Goal: Task Accomplishment & Management: Use online tool/utility

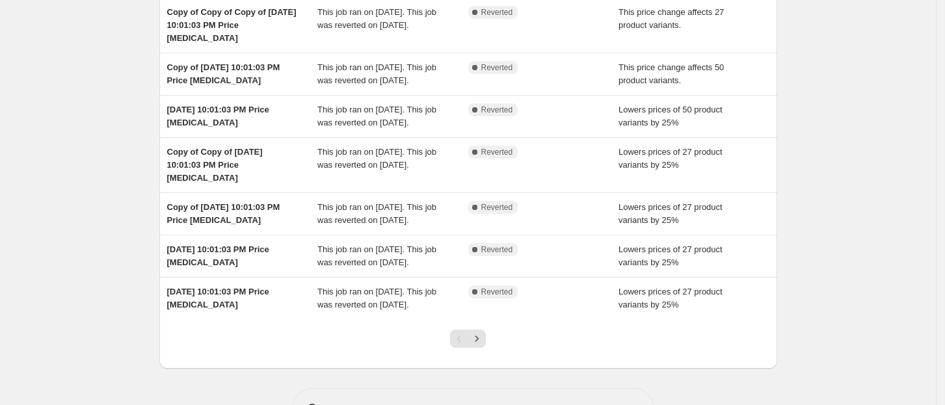
scroll to position [262, 0]
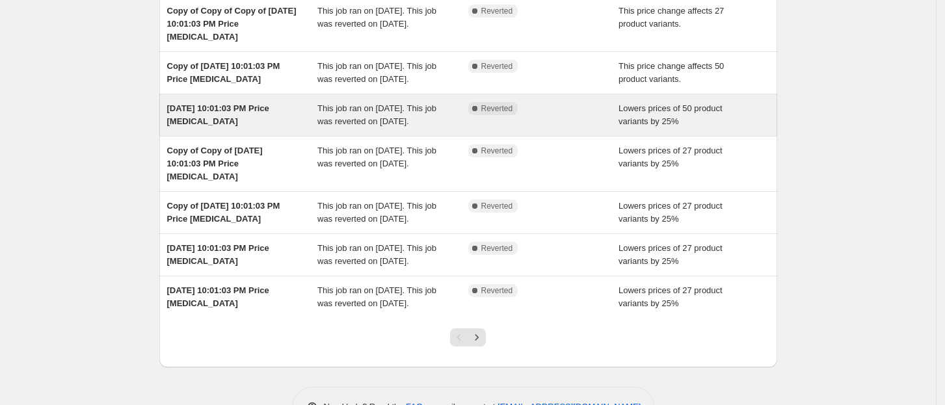
click at [390, 126] on span "This job ran on [DATE]. This job was reverted on [DATE]." at bounding box center [376, 114] width 119 height 23
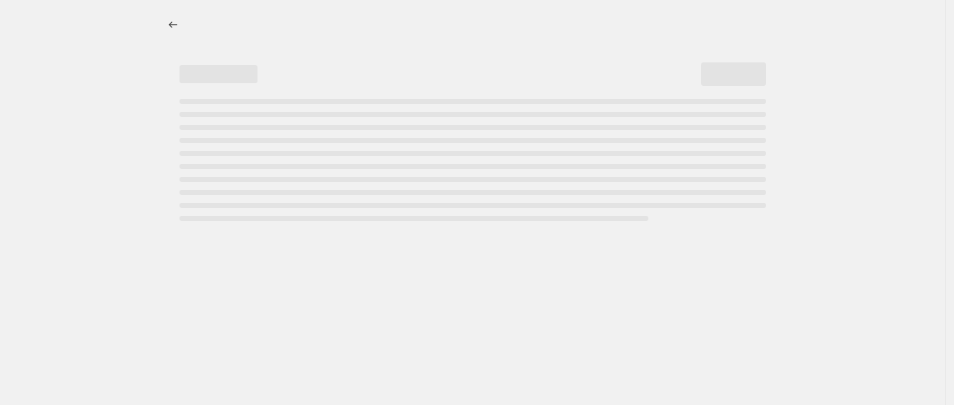
select select "percentage"
select select "no_change"
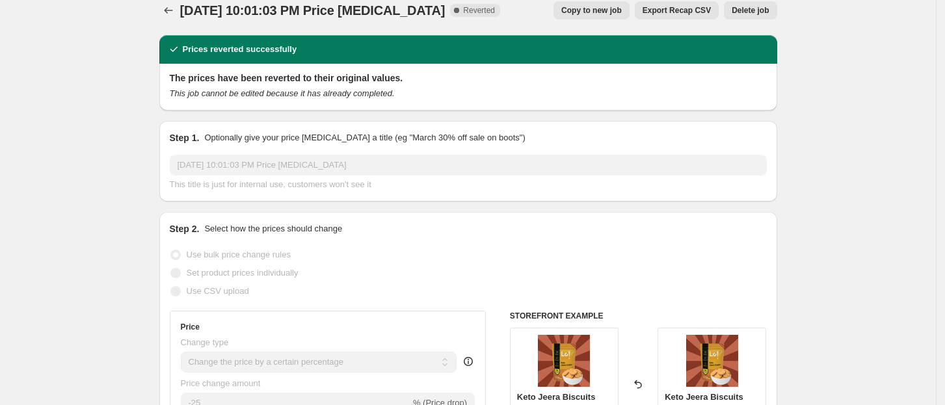
scroll to position [2, 0]
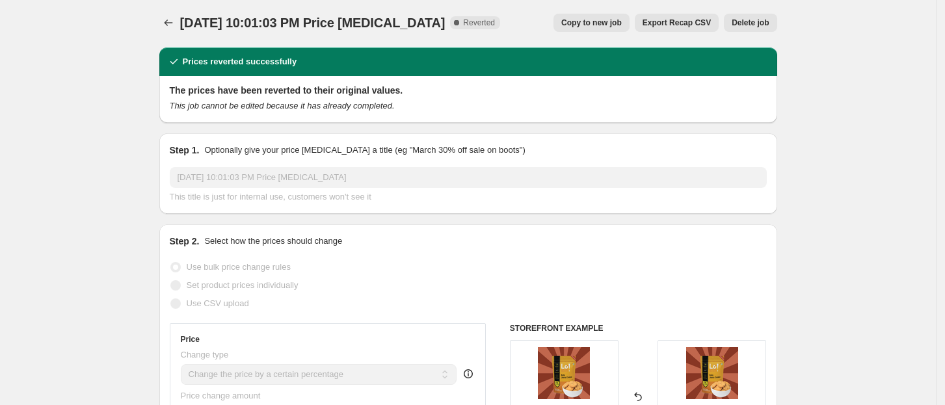
click at [582, 20] on span "Copy to new job" at bounding box center [591, 23] width 60 height 10
select select "percentage"
select select "no_change"
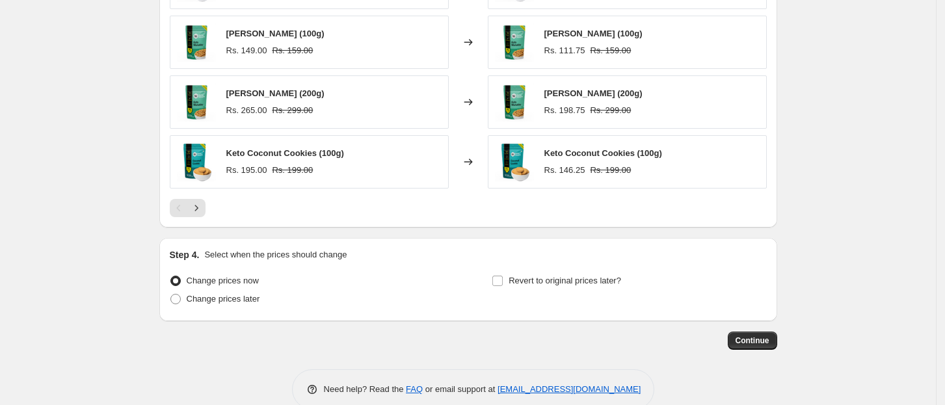
scroll to position [934, 0]
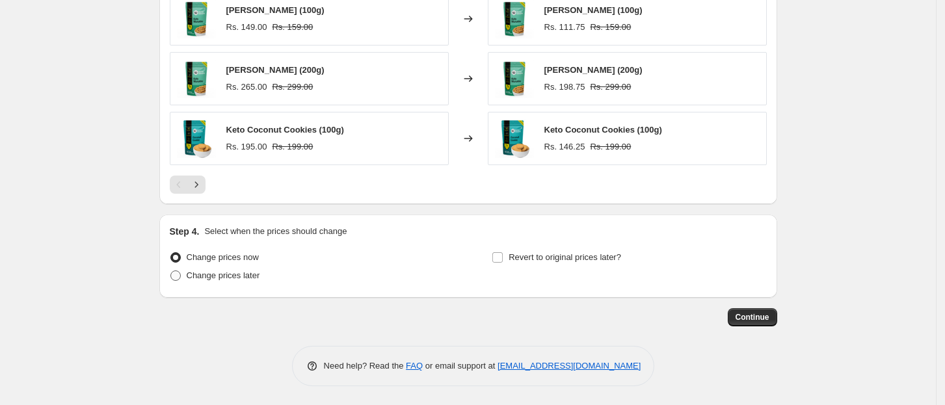
click at [244, 275] on span "Change prices later" at bounding box center [224, 276] width 74 height 10
click at [171, 271] on input "Change prices later" at bounding box center [170, 271] width 1 height 1
radio input "true"
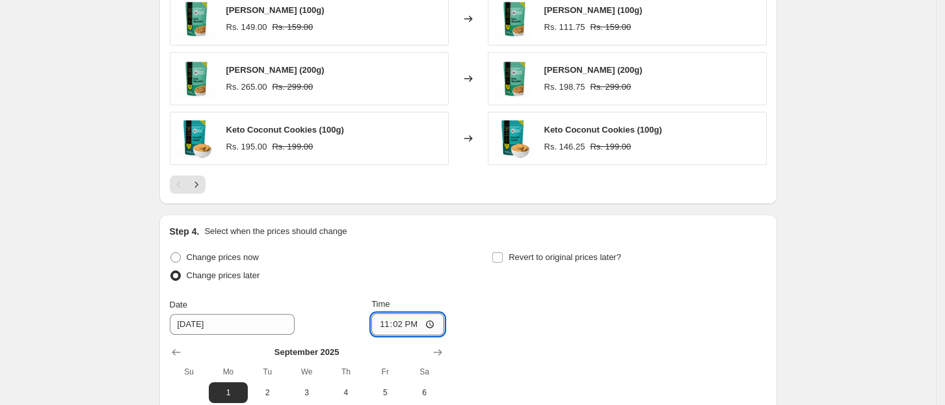
click at [392, 320] on input "23:02" at bounding box center [407, 325] width 73 height 22
type input "00:00"
click at [574, 256] on span "Revert to original prices later?" at bounding box center [565, 257] width 113 height 10
click at [503, 256] on input "Revert to original prices later?" at bounding box center [497, 257] width 10 height 10
checkbox input "true"
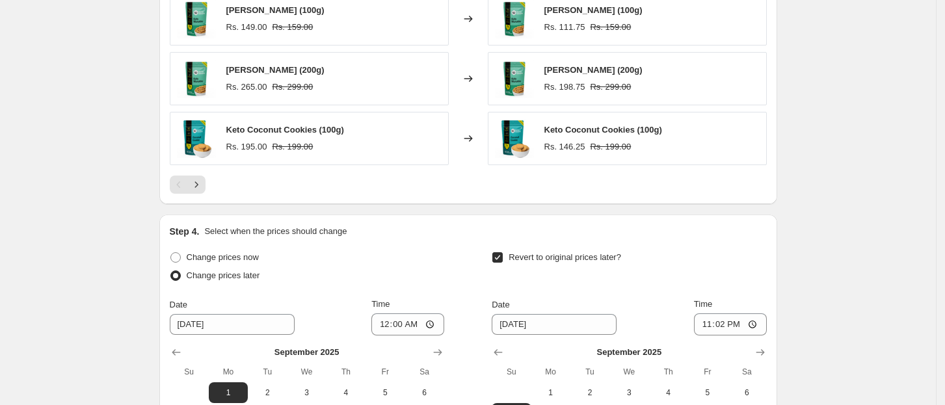
scroll to position [1157, 0]
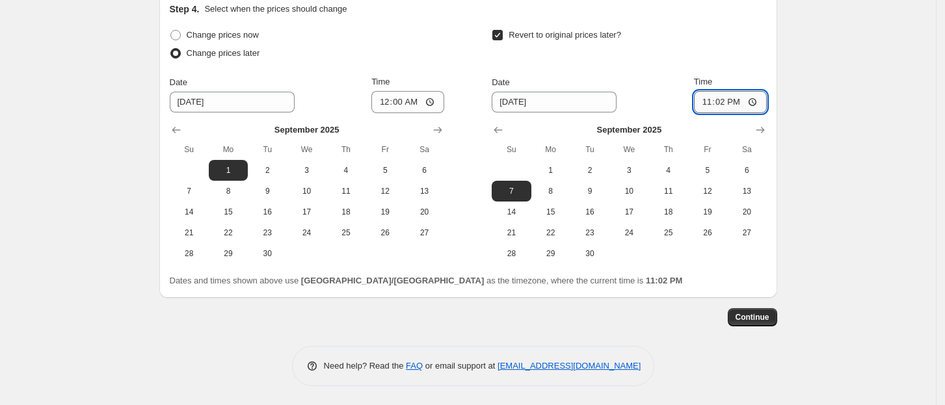
click at [729, 111] on input "23:02" at bounding box center [730, 102] width 73 height 22
type input "23:59"
click at [755, 319] on span "Continue" at bounding box center [753, 317] width 34 height 10
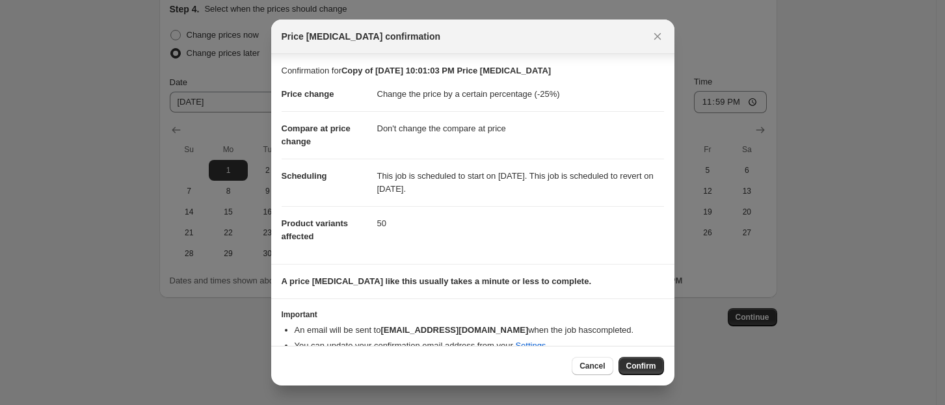
scroll to position [19, 0]
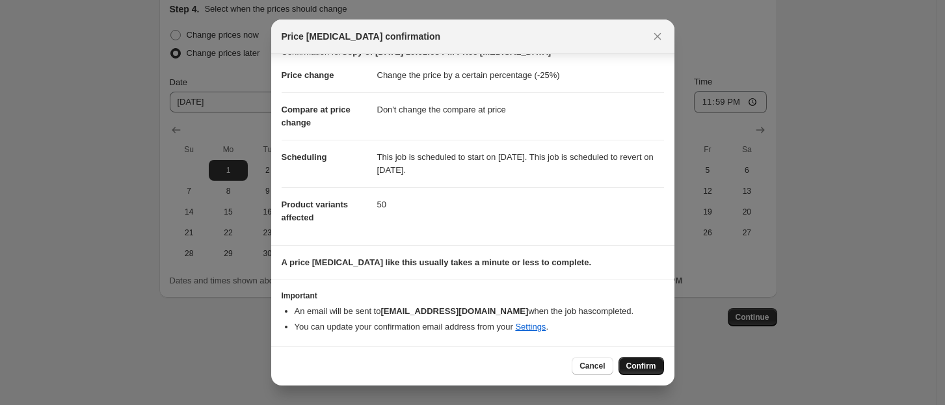
click at [650, 373] on button "Confirm" at bounding box center [642, 366] width 46 height 18
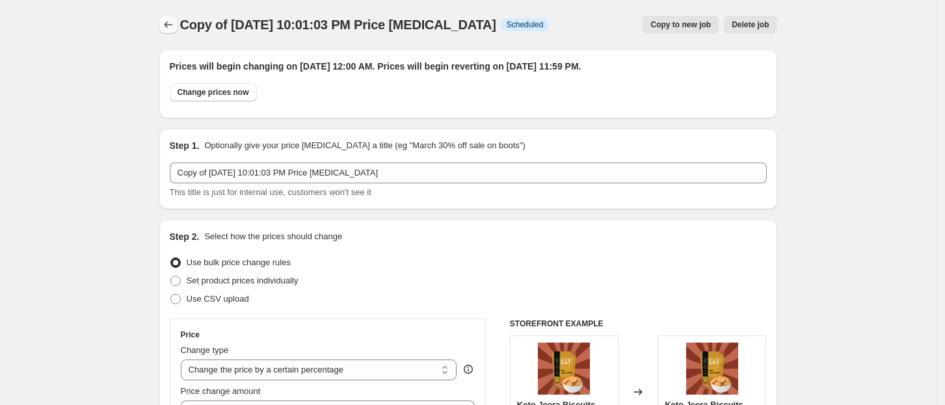
click at [167, 25] on icon "Price change jobs" at bounding box center [168, 24] width 13 height 13
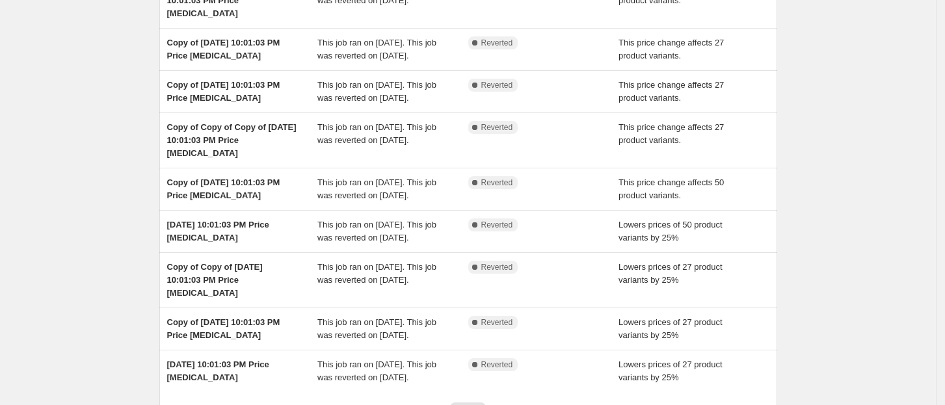
scroll to position [197, 0]
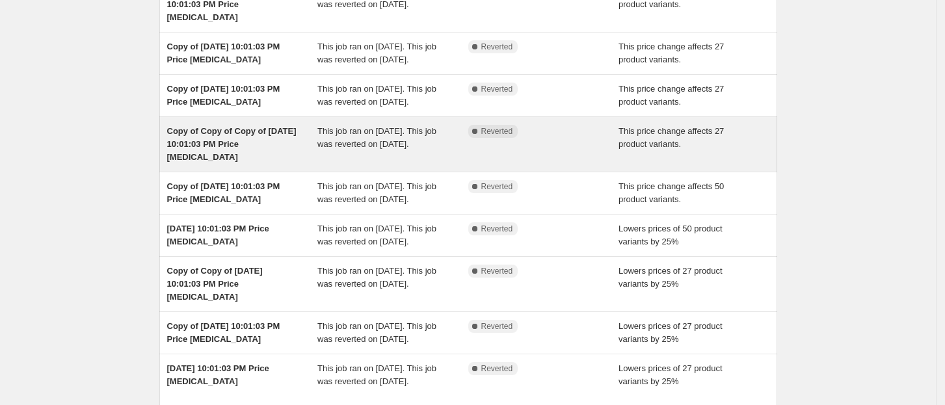
click at [301, 164] on div "Copy of Copy of Copy of [DATE] 10:01:03 PM Price [MEDICAL_DATA]" at bounding box center [242, 144] width 151 height 39
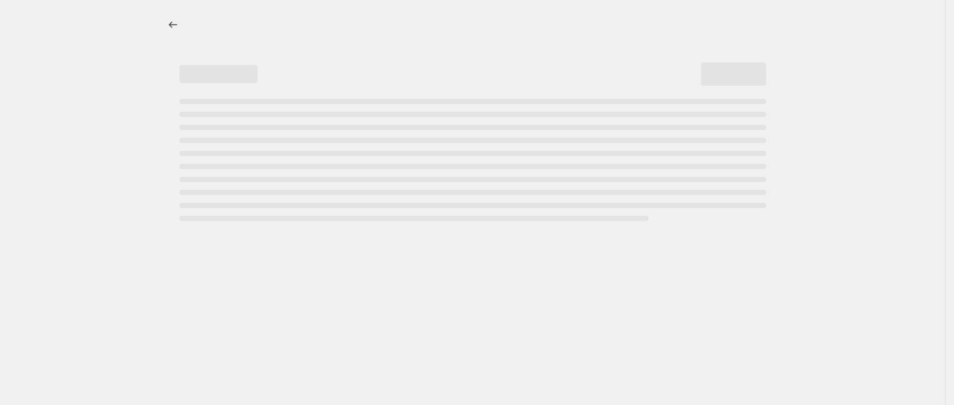
select select "pcap"
select select "no_change"
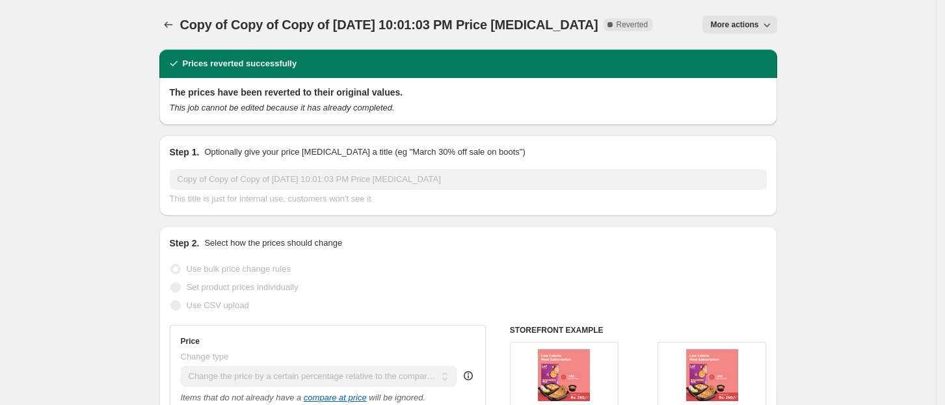
click at [772, 23] on icon "button" at bounding box center [766, 24] width 13 height 13
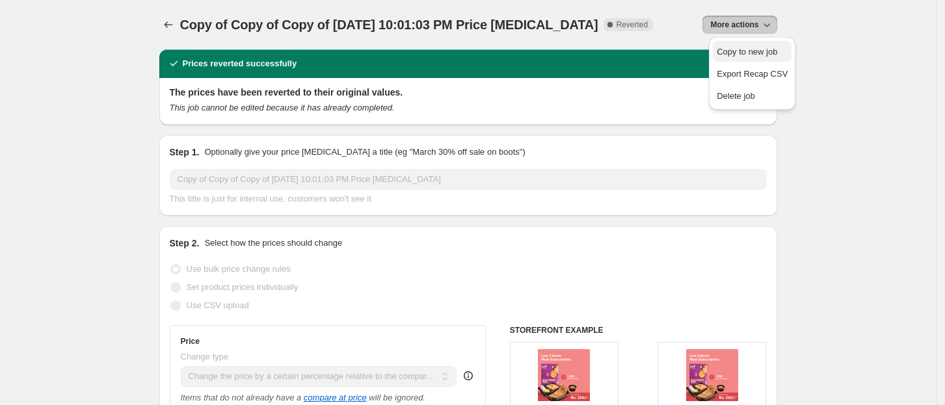
click at [758, 49] on span "Copy to new job" at bounding box center [747, 52] width 60 height 10
select select "pcap"
select select "no_change"
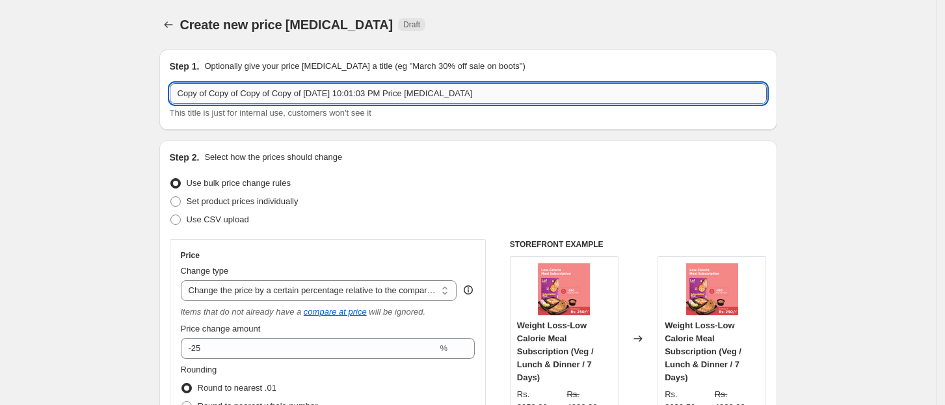
click at [496, 92] on input "Copy of Copy of Copy of Copy of [DATE] 10:01:03 PM Price [MEDICAL_DATA]" at bounding box center [468, 93] width 597 height 21
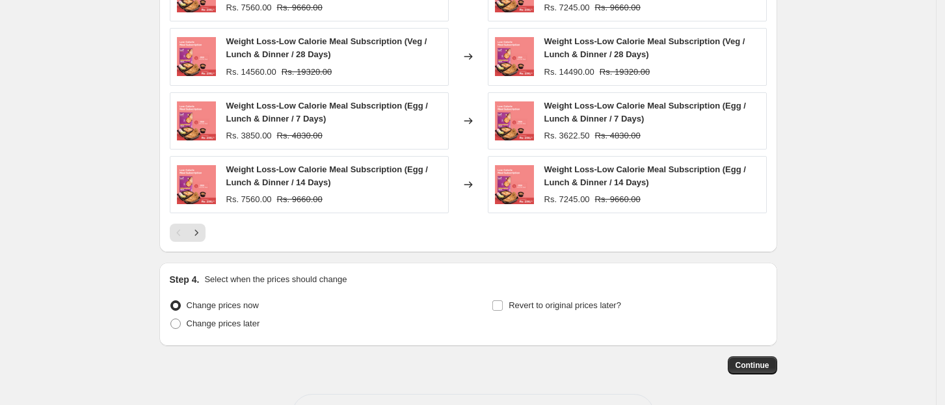
scroll to position [1036, 0]
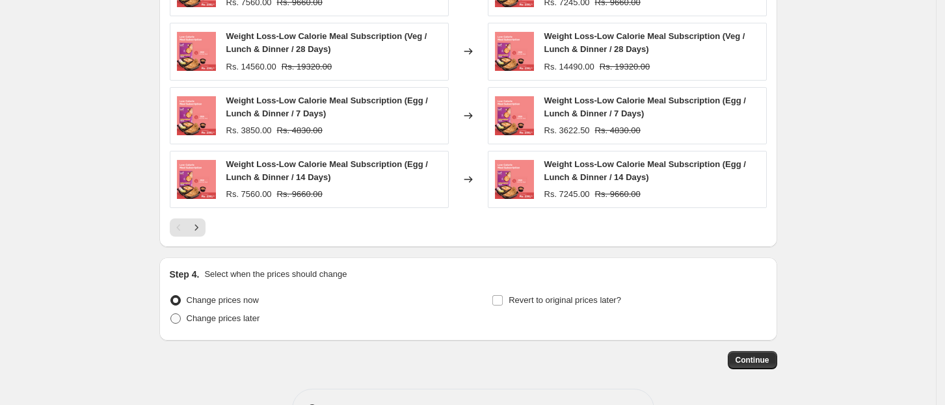
type input "Pay Day Sale- Sep Sub"
click at [250, 322] on span "Change prices later" at bounding box center [224, 319] width 74 height 10
click at [171, 314] on input "Change prices later" at bounding box center [170, 314] width 1 height 1
radio input "true"
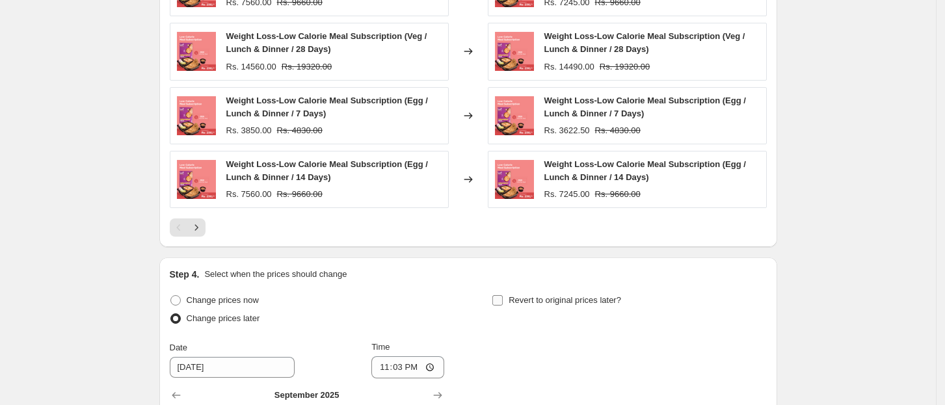
click at [604, 299] on span "Revert to original prices later?" at bounding box center [565, 300] width 113 height 10
click at [503, 299] on input "Revert to original prices later?" at bounding box center [497, 300] width 10 height 10
checkbox input "true"
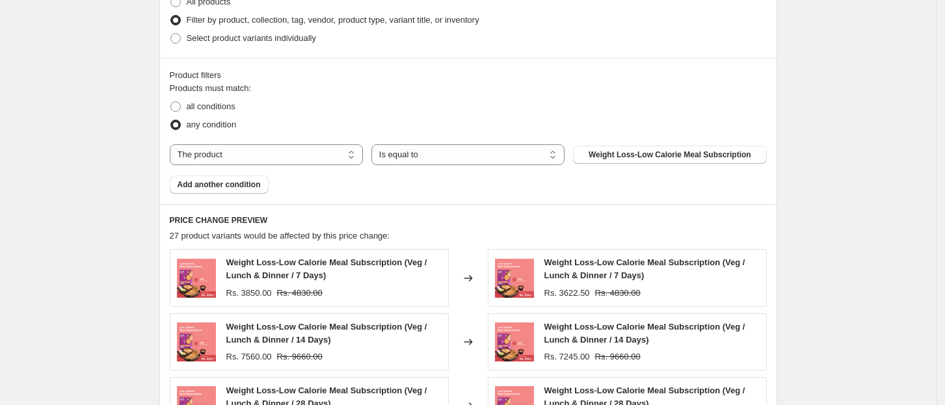
scroll to position [1301, 0]
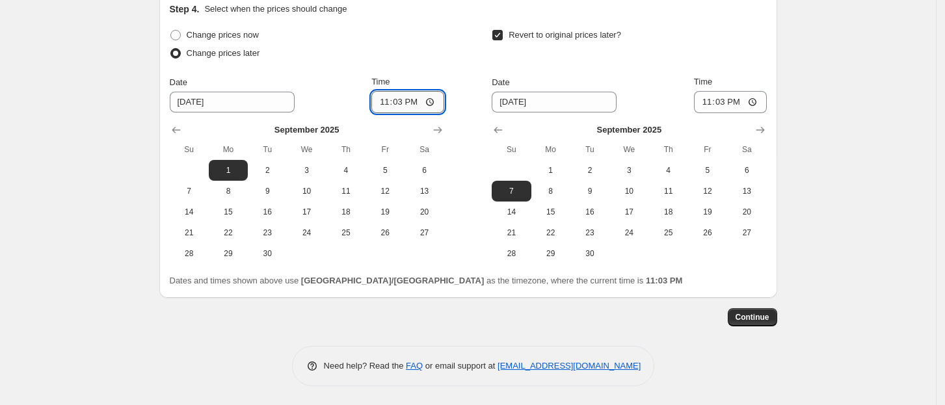
click at [406, 101] on input "23:03" at bounding box center [407, 102] width 73 height 22
type input "00:00"
drag, startPoint x: 718, startPoint y: 93, endPoint x: 734, endPoint y: 113, distance: 25.5
click at [717, 93] on input "23:03" at bounding box center [730, 102] width 73 height 22
type input "23:59"
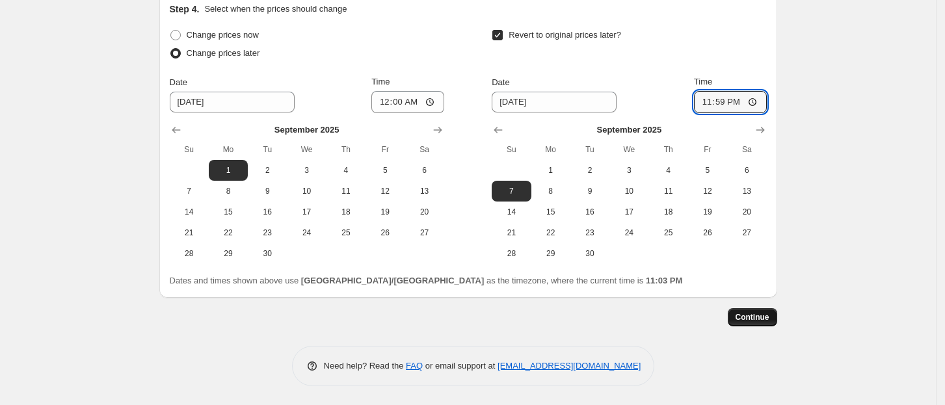
click at [760, 320] on span "Continue" at bounding box center [753, 317] width 34 height 10
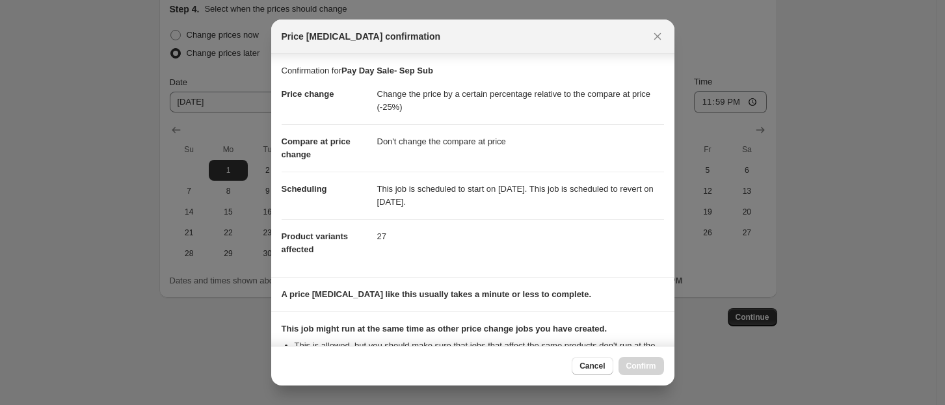
scroll to position [151, 0]
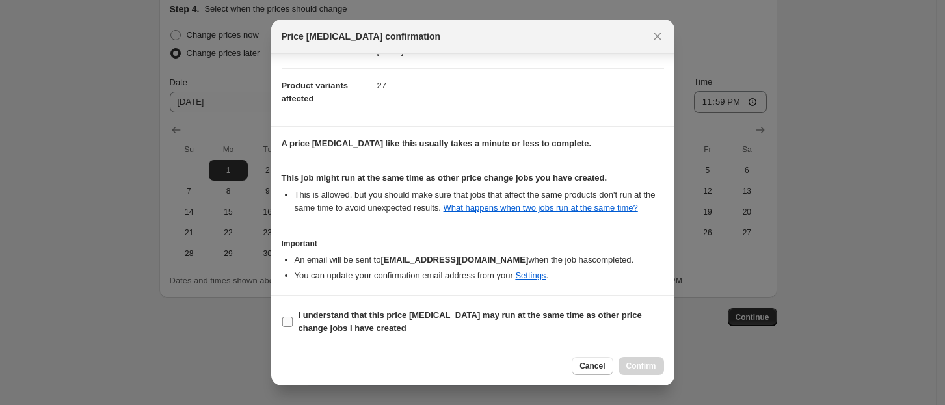
click at [341, 312] on b "I understand that this price [MEDICAL_DATA] may run at the same time as other p…" at bounding box center [470, 321] width 343 height 23
drag, startPoint x: 287, startPoint y: 323, endPoint x: 295, endPoint y: 323, distance: 7.8
click at [288, 323] on input "I understand that this price [MEDICAL_DATA] may run at the same time as other p…" at bounding box center [287, 322] width 10 height 10
checkbox input "true"
click at [638, 368] on span "Confirm" at bounding box center [641, 366] width 30 height 10
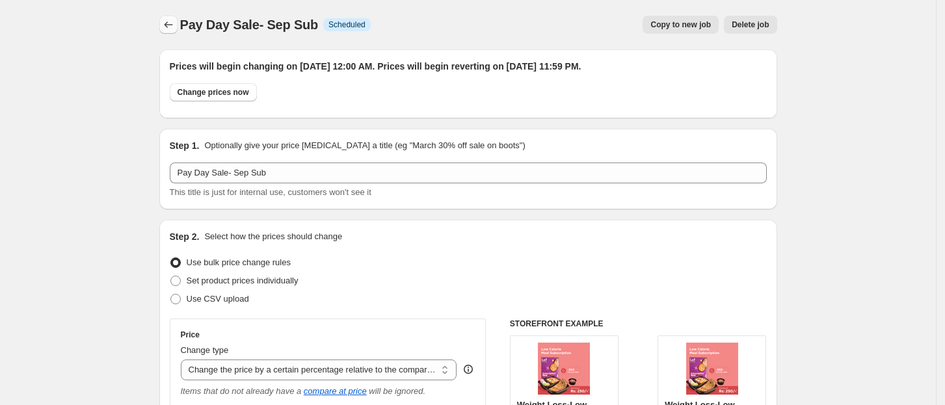
click at [170, 18] on icon "Price change jobs" at bounding box center [168, 24] width 13 height 13
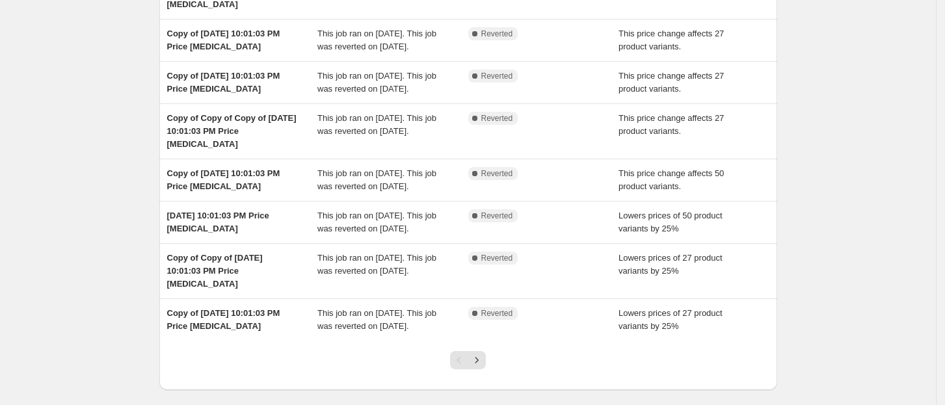
scroll to position [263, 0]
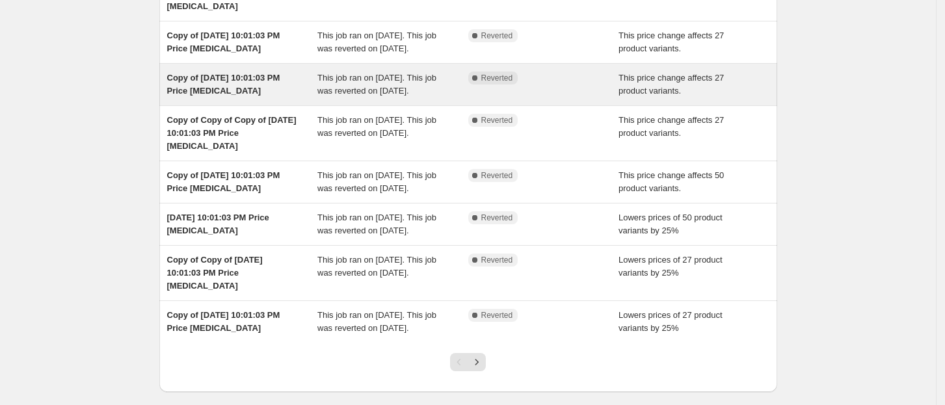
click at [206, 96] on span "Copy of [DATE] 10:01:03 PM Price [MEDICAL_DATA]" at bounding box center [223, 84] width 113 height 23
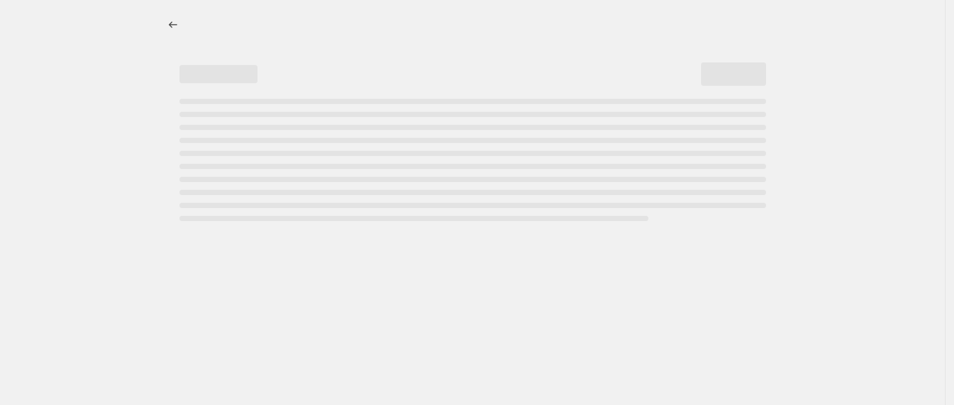
select select "pcap"
select select "no_change"
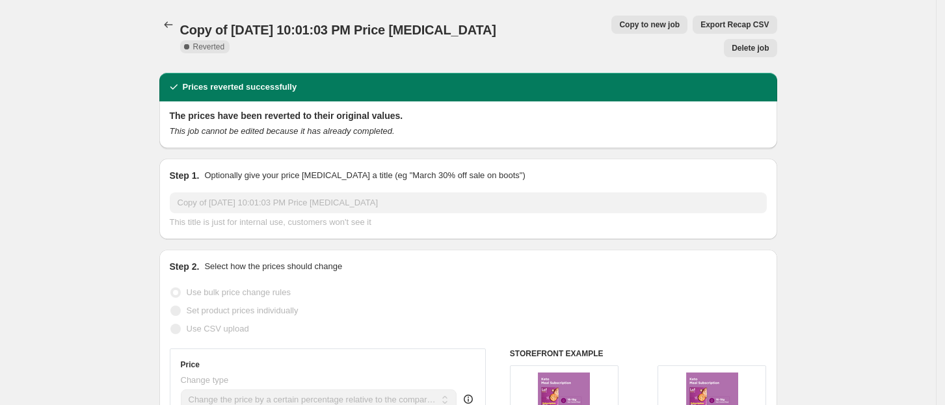
click at [619, 26] on span "Copy to new job" at bounding box center [649, 25] width 60 height 10
select select "pcap"
select select "no_change"
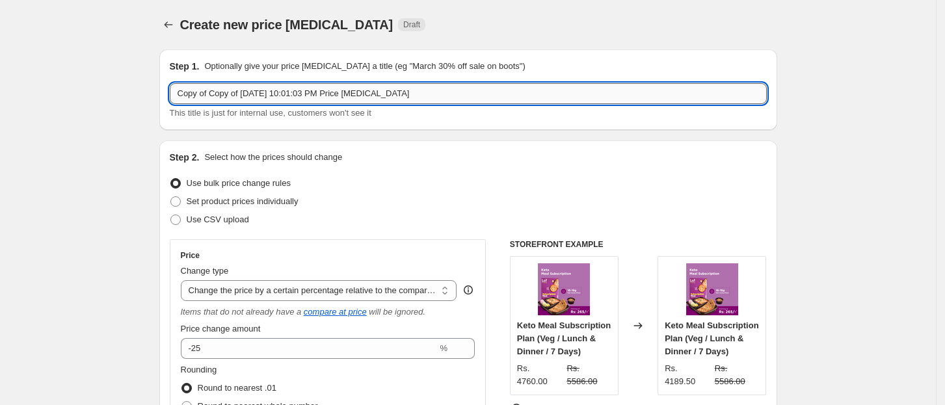
click at [452, 85] on input "Copy of Copy of [DATE] 10:01:03 PM Price [MEDICAL_DATA]" at bounding box center [468, 93] width 597 height 21
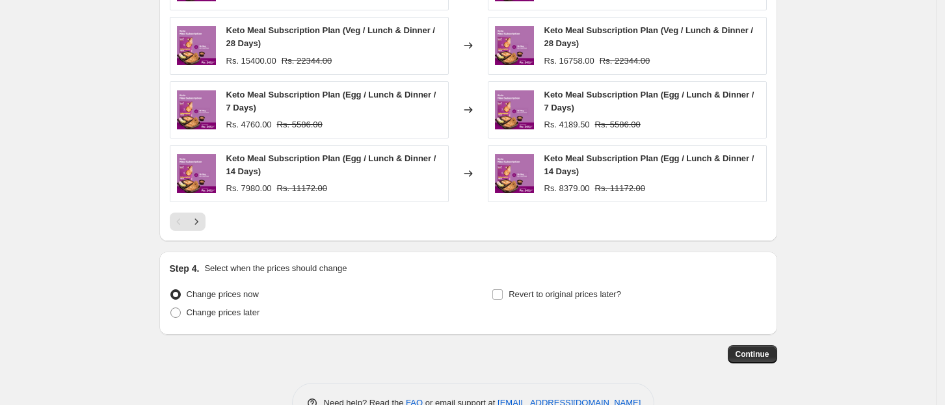
scroll to position [1079, 0]
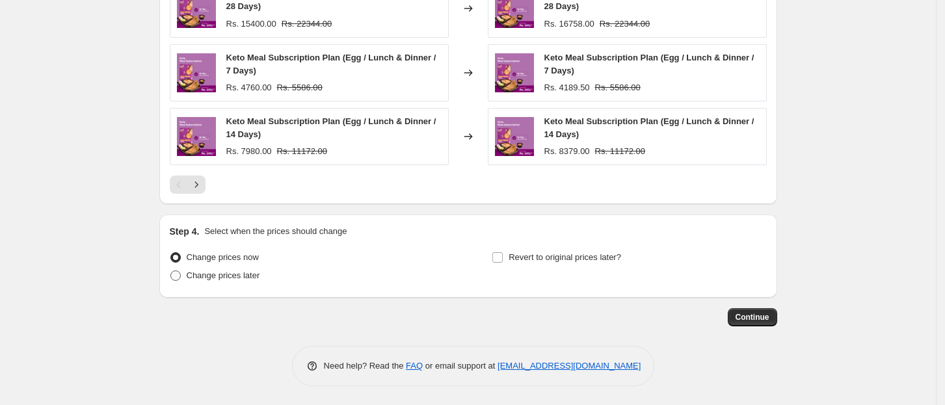
type input "Sept- Pay Day Sale"
click at [216, 271] on span "Change prices later" at bounding box center [224, 276] width 74 height 10
click at [171, 271] on input "Change prices later" at bounding box center [170, 271] width 1 height 1
radio input "true"
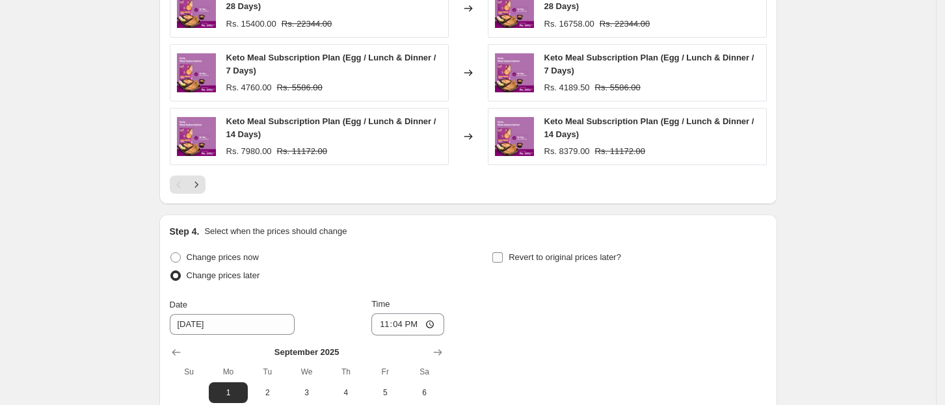
click at [563, 252] on span "Revert to original prices later?" at bounding box center [565, 257] width 113 height 10
click at [503, 252] on input "Revert to original prices later?" at bounding box center [497, 257] width 10 height 10
checkbox input "true"
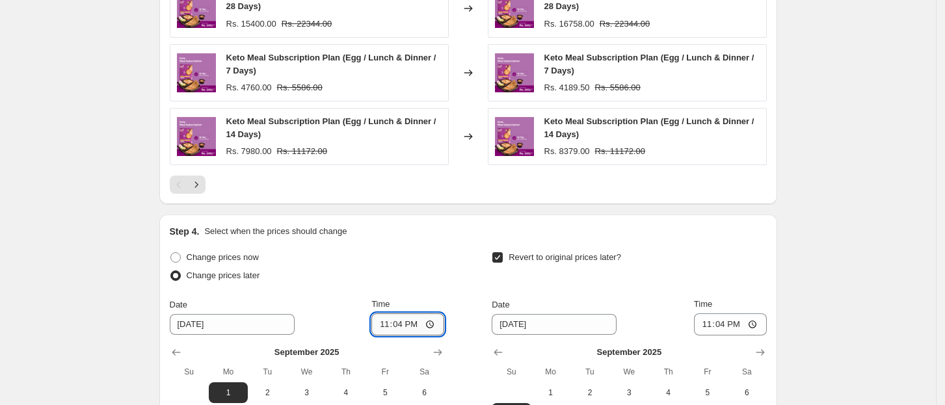
click at [394, 325] on input "23:04" at bounding box center [407, 325] width 73 height 22
type input "00:00"
click at [722, 325] on input "23:04" at bounding box center [730, 325] width 73 height 22
type input "23:59"
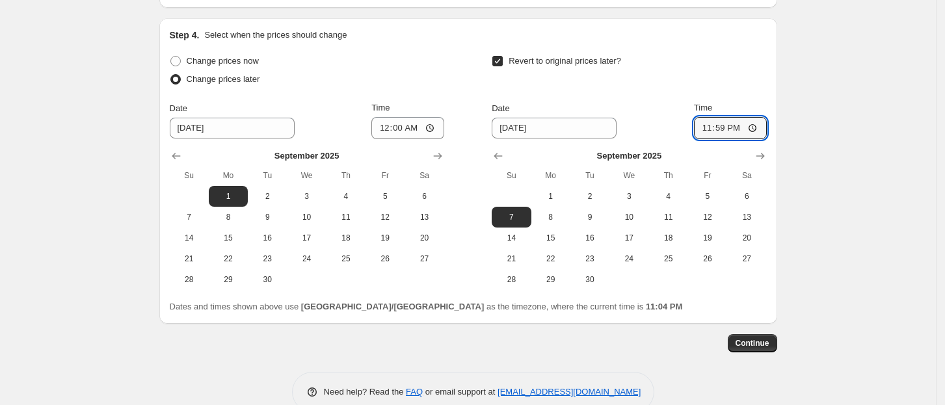
scroll to position [1301, 0]
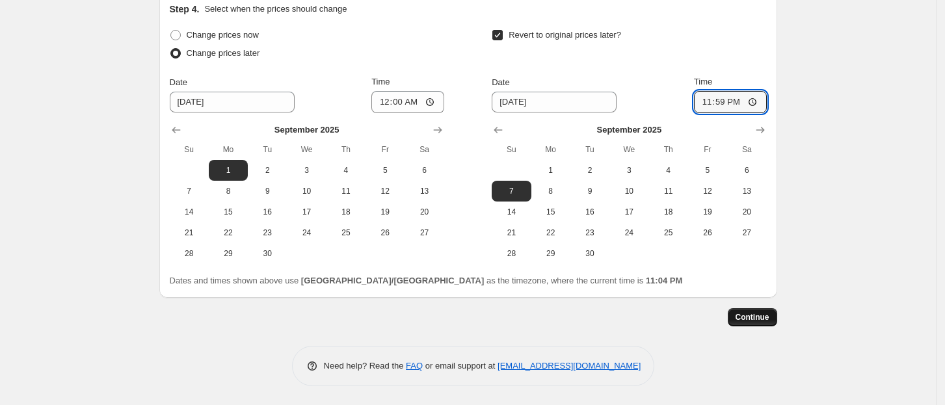
click at [758, 320] on span "Continue" at bounding box center [753, 317] width 34 height 10
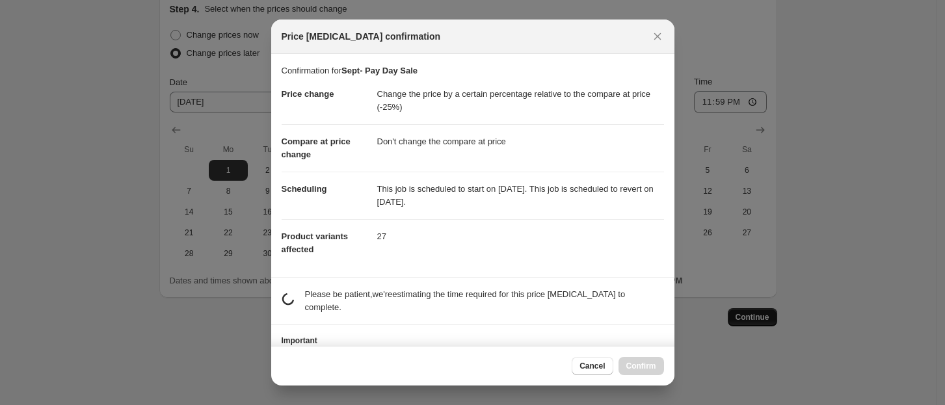
scroll to position [0, 0]
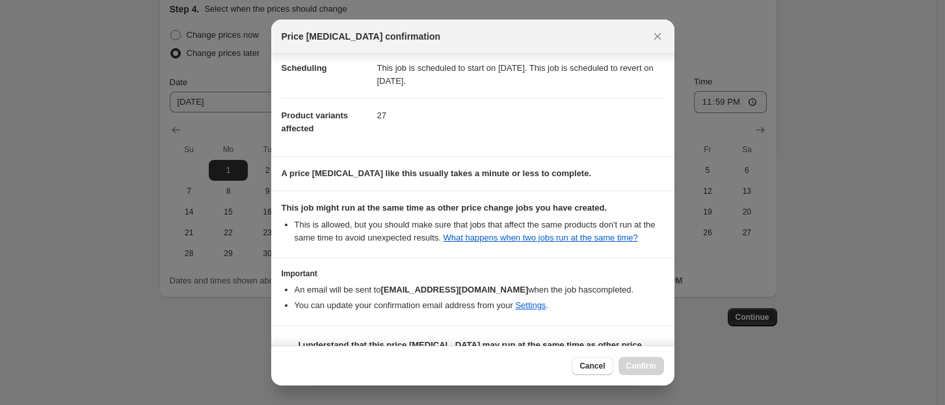
drag, startPoint x: 674, startPoint y: 209, endPoint x: 546, endPoint y: 352, distance: 191.7
click at [662, 364] on div "Price [MEDICAL_DATA] confirmation Confirmation for Sept- Pay Day Sale Price cha…" at bounding box center [472, 203] width 403 height 366
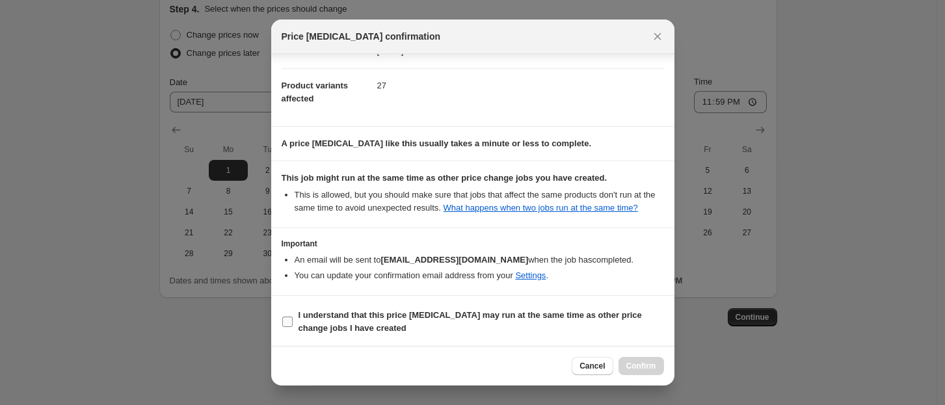
click at [296, 319] on label "I understand that this price [MEDICAL_DATA] may run at the same time as other p…" at bounding box center [473, 321] width 382 height 31
click at [293, 319] on input "I understand that this price [MEDICAL_DATA] may run at the same time as other p…" at bounding box center [287, 322] width 10 height 10
checkbox input "true"
click at [651, 369] on span "Confirm" at bounding box center [641, 366] width 30 height 10
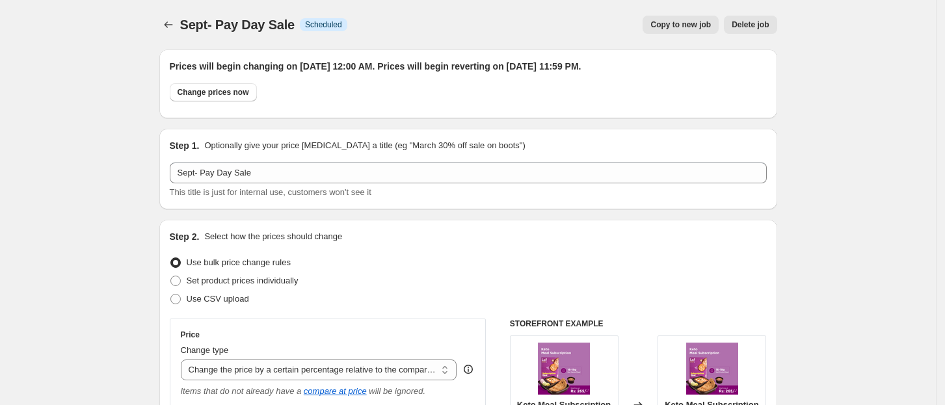
scroll to position [1301, 0]
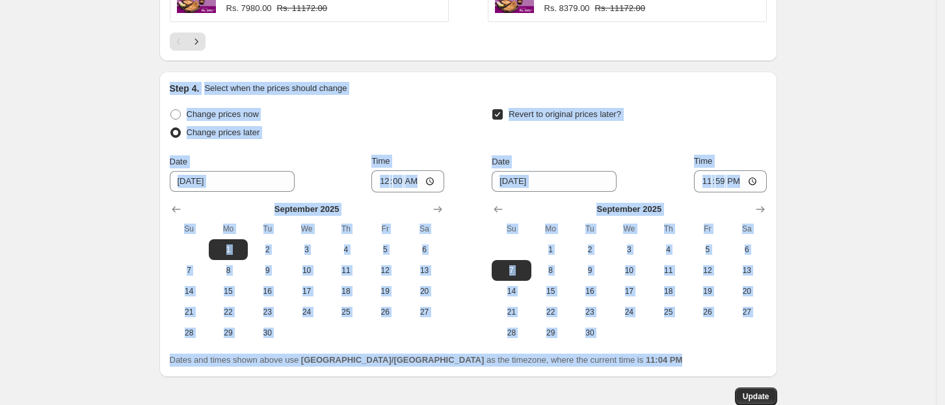
drag, startPoint x: 942, startPoint y: 347, endPoint x: 937, endPoint y: 58, distance: 288.9
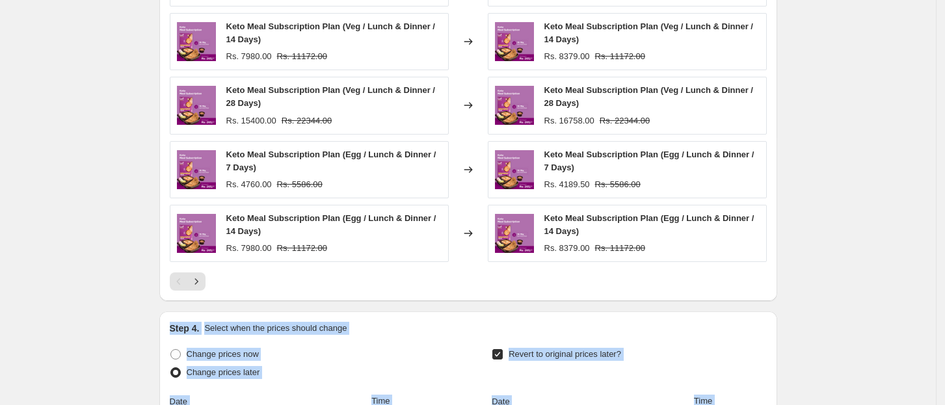
scroll to position [0, 0]
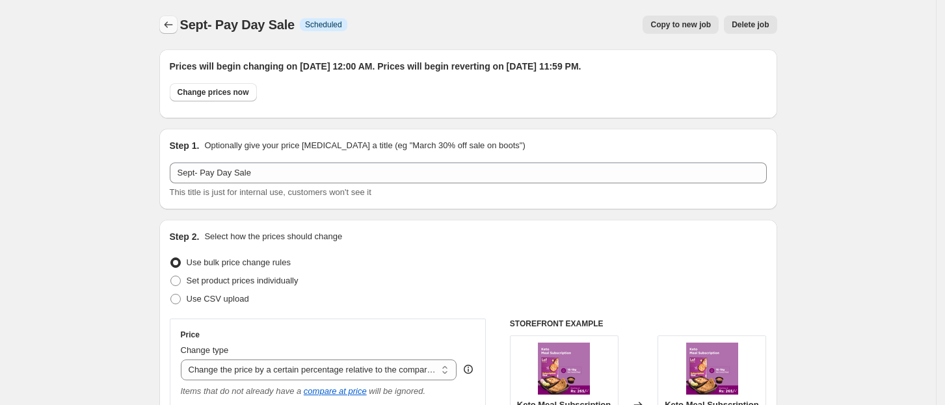
click at [174, 28] on icon "Price change jobs" at bounding box center [168, 24] width 13 height 13
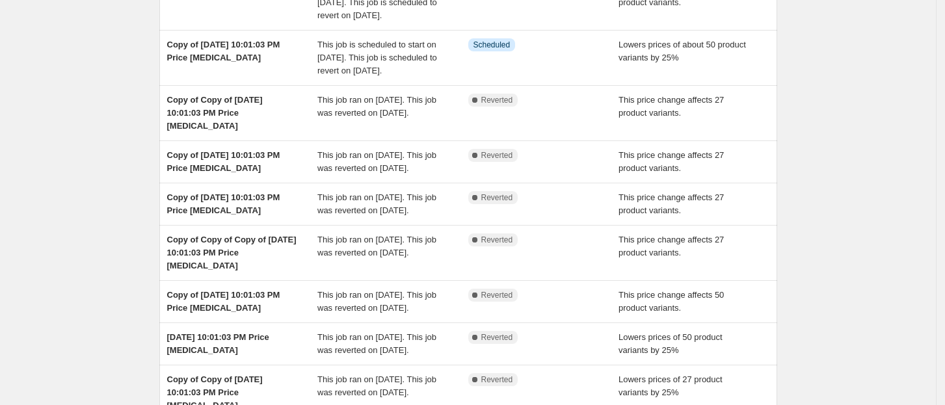
scroll to position [196, 0]
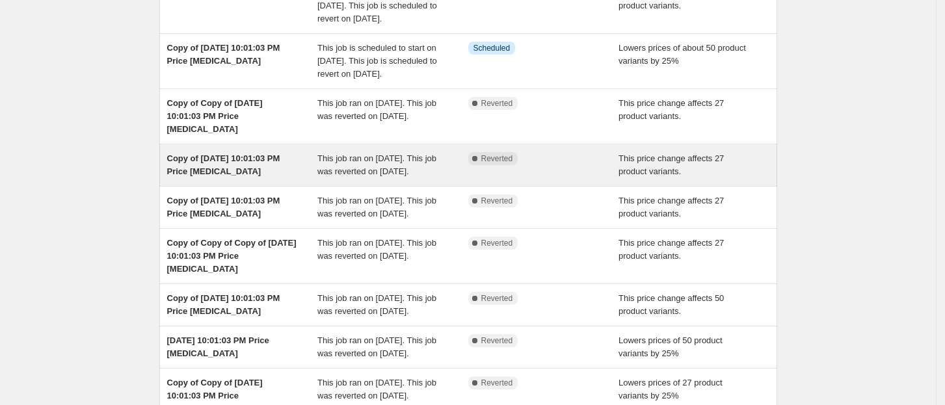
click at [250, 178] on div "Copy of [DATE] 10:01:03 PM Price [MEDICAL_DATA]" at bounding box center [242, 165] width 151 height 26
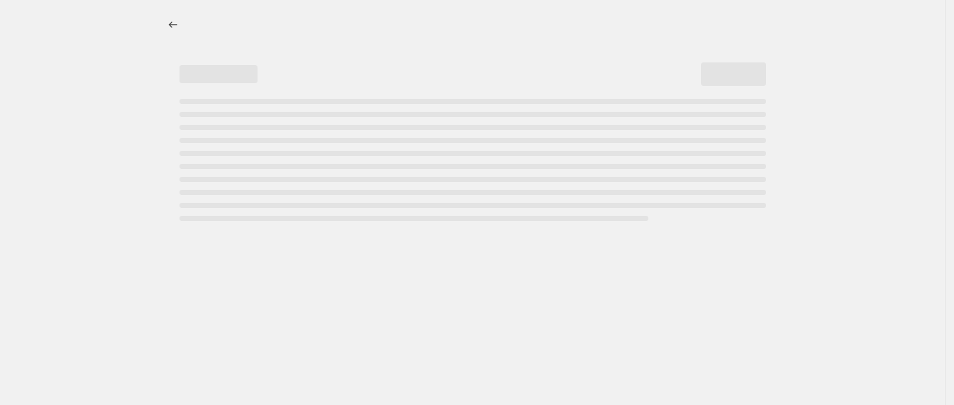
select select "pcap"
select select "no_change"
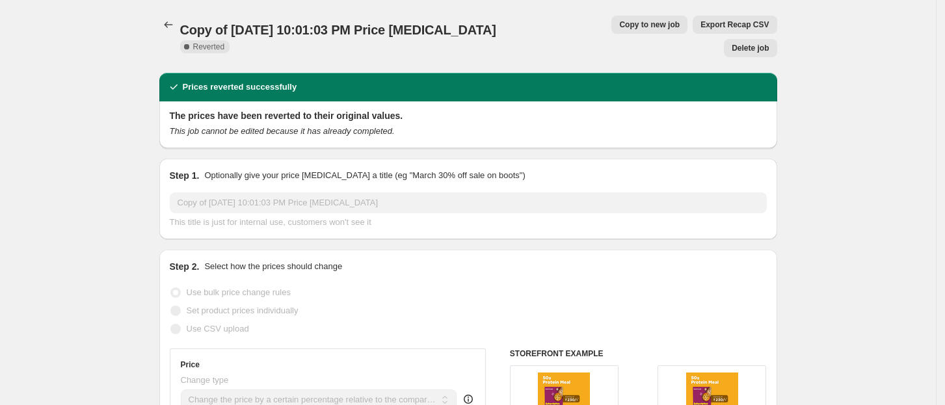
click at [623, 25] on span "Copy to new job" at bounding box center [649, 25] width 60 height 10
select select "pcap"
select select "no_change"
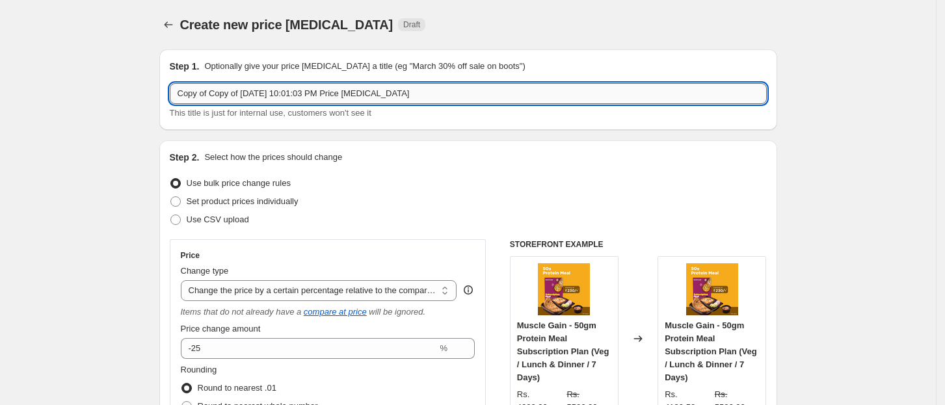
click at [451, 88] on input "Copy of Copy of [DATE] 10:01:03 PM Price [MEDICAL_DATA]" at bounding box center [468, 93] width 597 height 21
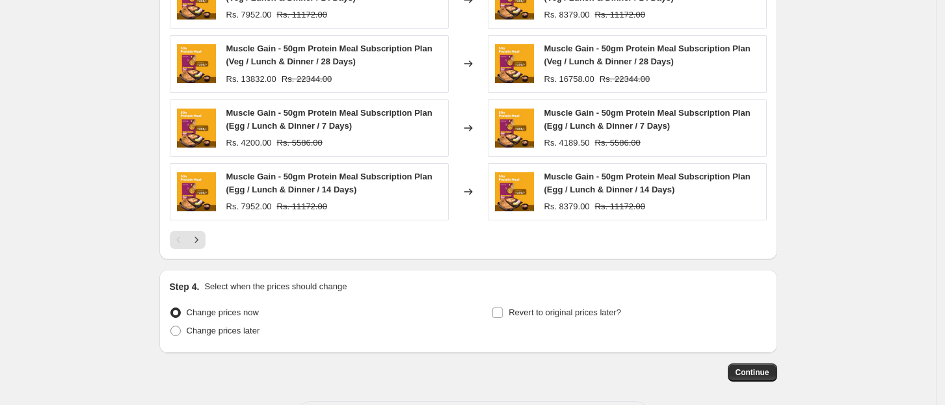
scroll to position [1090, 0]
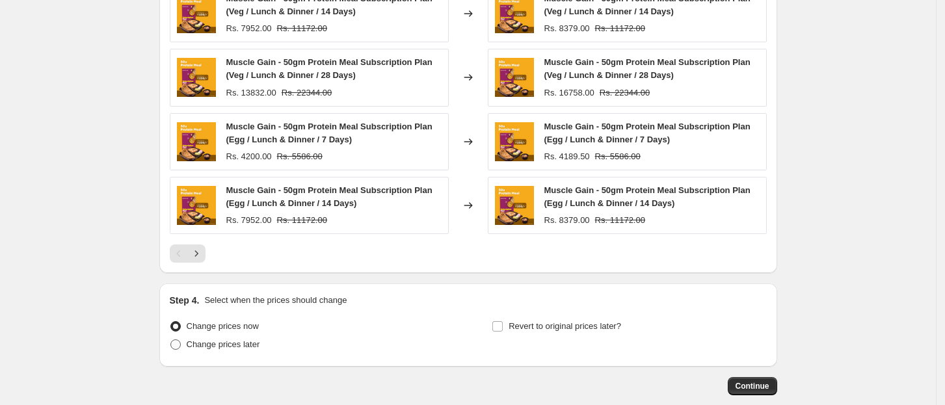
type input "Sept- Pay Day"
click at [226, 340] on span "Change prices later" at bounding box center [224, 345] width 74 height 10
click at [171, 340] on input "Change prices later" at bounding box center [170, 340] width 1 height 1
radio input "true"
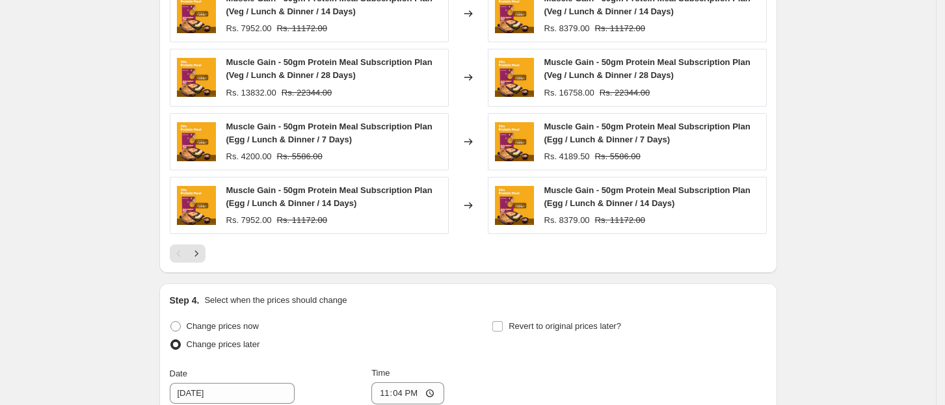
scroll to position [1382, 0]
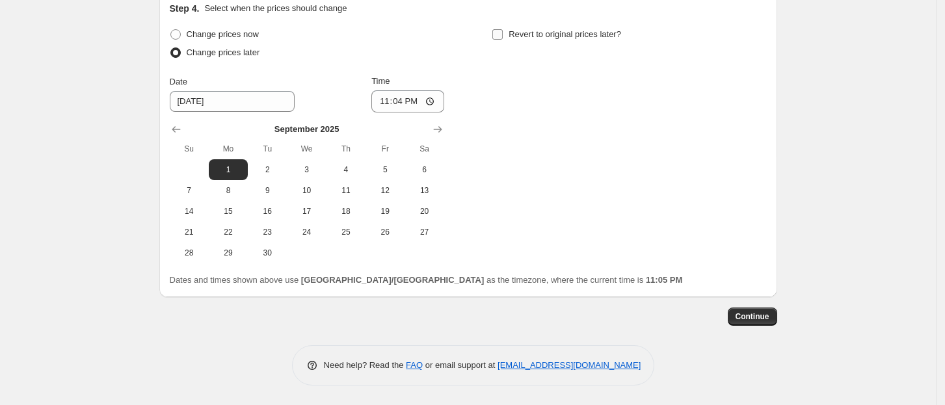
click at [582, 40] on span "Revert to original prices later?" at bounding box center [565, 34] width 113 height 13
click at [503, 40] on input "Revert to original prices later?" at bounding box center [497, 34] width 10 height 10
checkbox input "true"
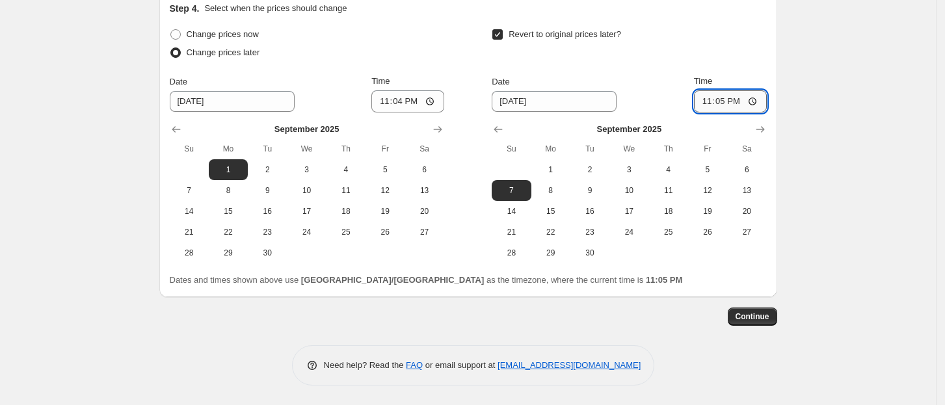
drag, startPoint x: 723, startPoint y: 92, endPoint x: 727, endPoint y: 102, distance: 10.3
click at [725, 92] on input "23:05" at bounding box center [730, 101] width 73 height 22
type input "23:59"
click at [396, 103] on input "23:04" at bounding box center [407, 101] width 73 height 22
type input "00:00"
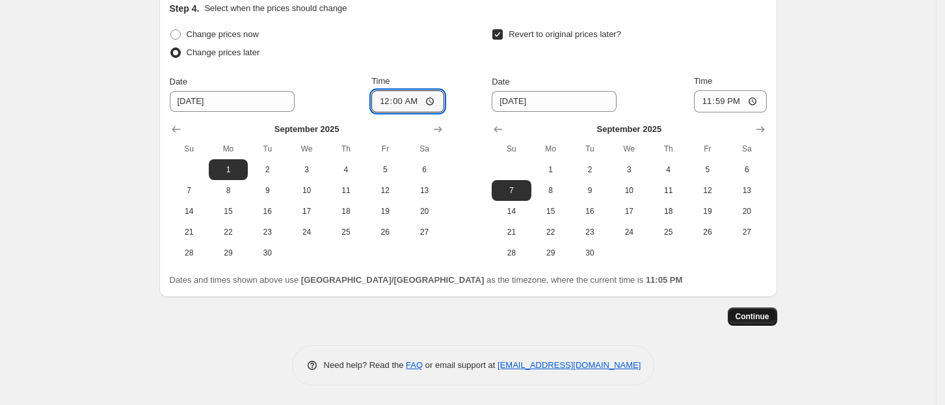
click at [764, 315] on span "Continue" at bounding box center [753, 317] width 34 height 10
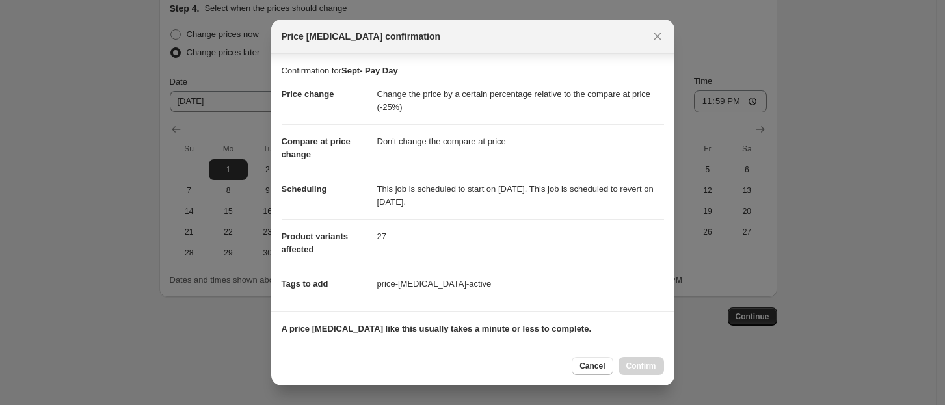
scroll to position [186, 0]
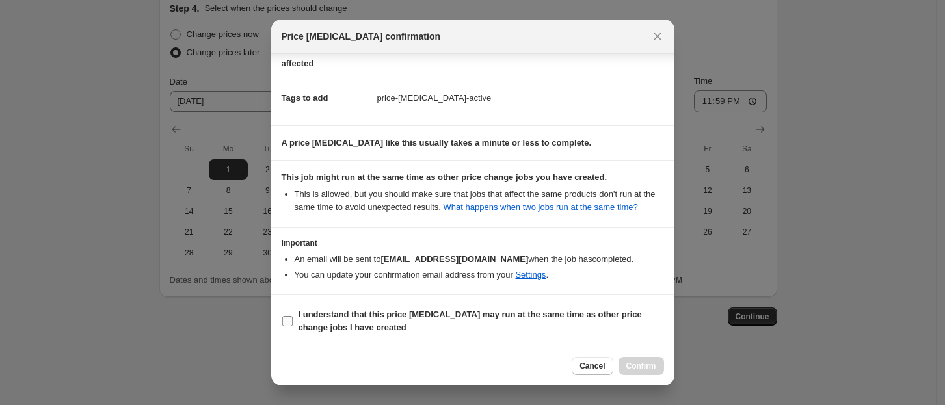
click at [341, 306] on label "I understand that this price [MEDICAL_DATA] may run at the same time as other p…" at bounding box center [473, 321] width 382 height 31
click at [293, 316] on input "I understand that this price [MEDICAL_DATA] may run at the same time as other p…" at bounding box center [287, 321] width 10 height 10
checkbox input "true"
click at [624, 367] on button "Confirm" at bounding box center [642, 366] width 46 height 18
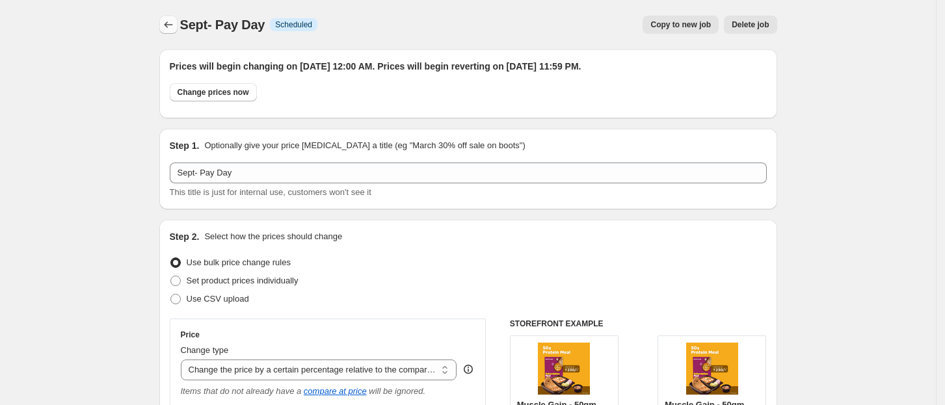
click at [172, 23] on icon "Price change jobs" at bounding box center [168, 24] width 13 height 13
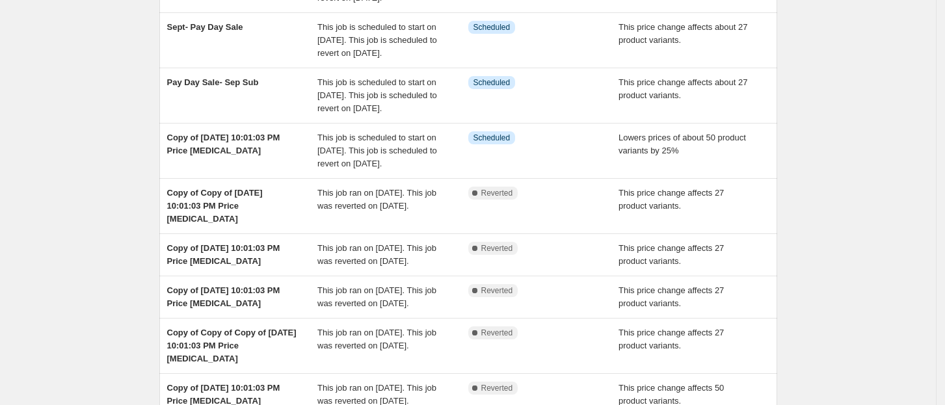
scroll to position [159, 0]
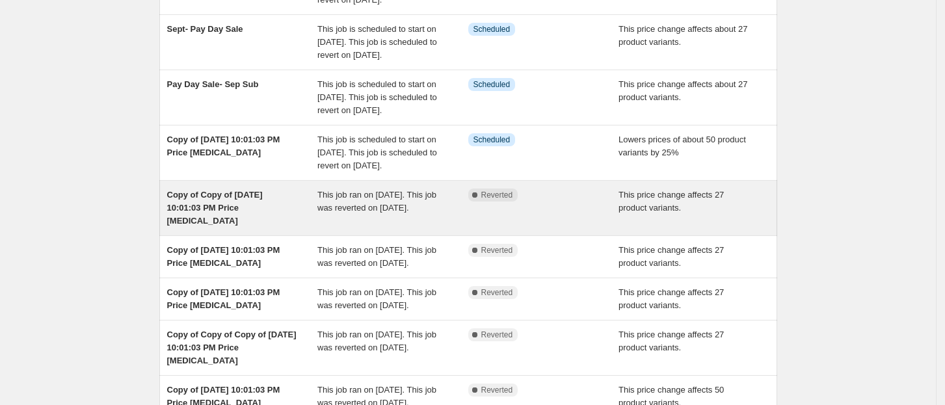
click at [249, 226] on span "Copy of Copy of [DATE] 10:01:03 PM Price [MEDICAL_DATA]" at bounding box center [215, 208] width 96 height 36
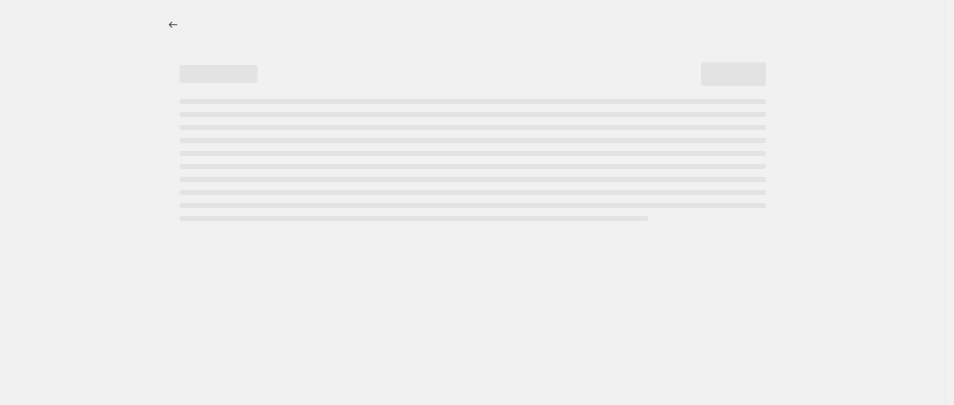
select select "pcap"
select select "no_change"
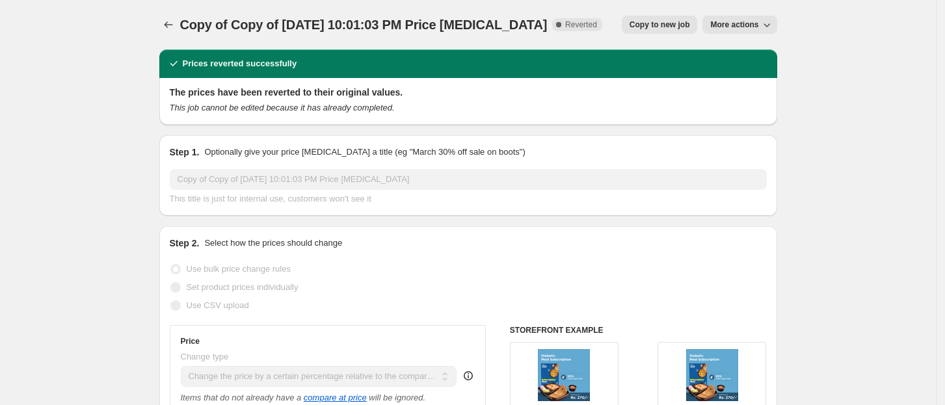
click at [667, 23] on span "Copy to new job" at bounding box center [660, 25] width 60 height 10
select select "pcap"
select select "no_change"
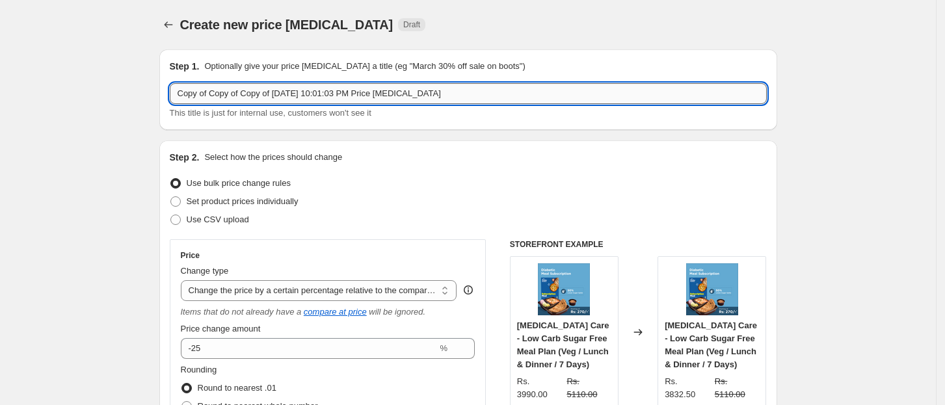
click at [471, 92] on input "Copy of Copy of Copy of [DATE] 10:01:03 PM Price [MEDICAL_DATA]" at bounding box center [468, 93] width 597 height 21
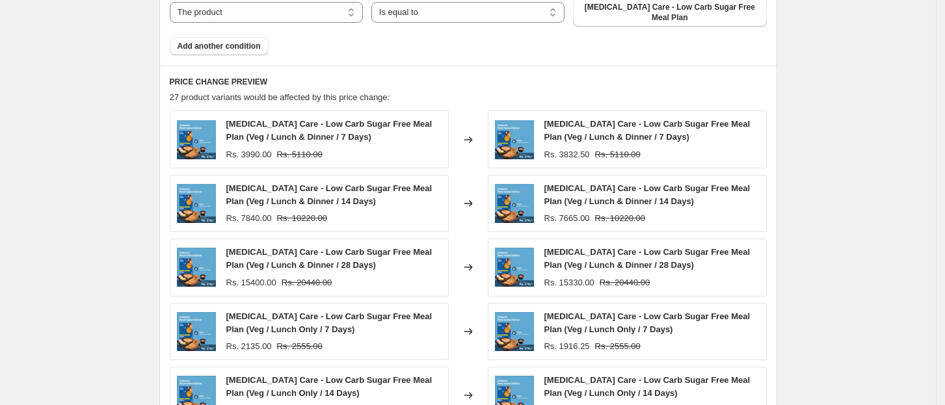
scroll to position [1079, 0]
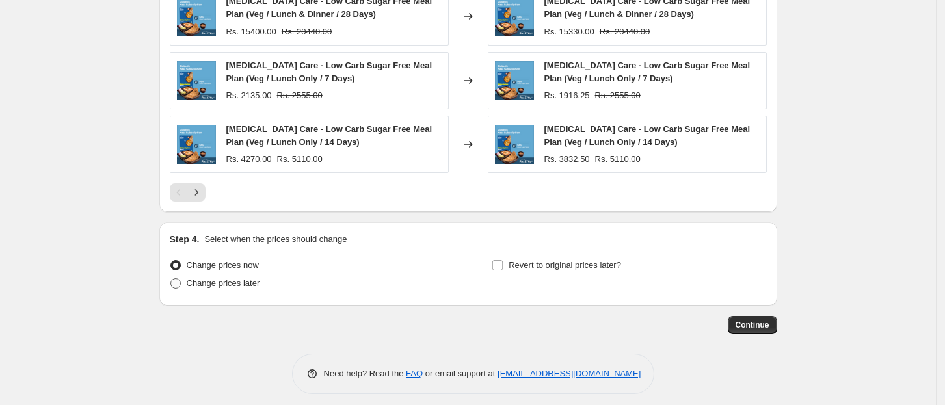
type input "Sept-Pay Day Sub"
drag, startPoint x: 245, startPoint y: 278, endPoint x: 253, endPoint y: 275, distance: 8.2
click at [246, 278] on span "Change prices later" at bounding box center [224, 283] width 74 height 10
click at [171, 278] on input "Change prices later" at bounding box center [170, 278] width 1 height 1
radio input "true"
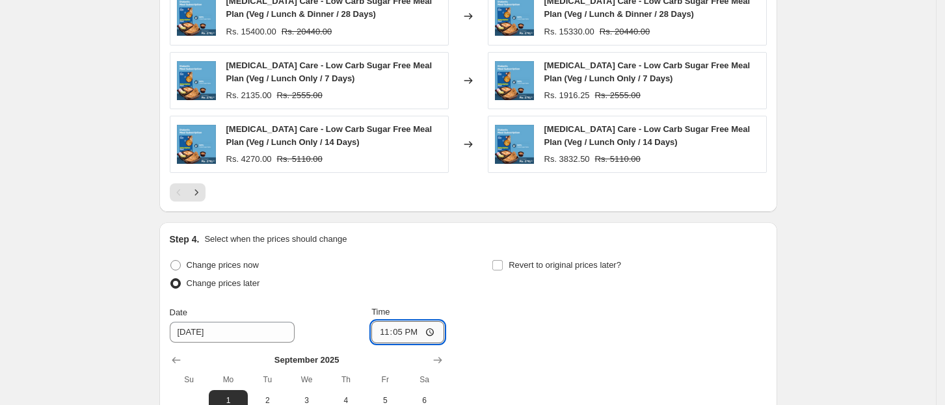
click at [406, 330] on input "23:05" at bounding box center [407, 332] width 73 height 22
type input "00:00"
click at [578, 256] on label "Revert to original prices later?" at bounding box center [556, 265] width 129 height 18
click at [503, 260] on input "Revert to original prices later?" at bounding box center [497, 265] width 10 height 10
checkbox input "true"
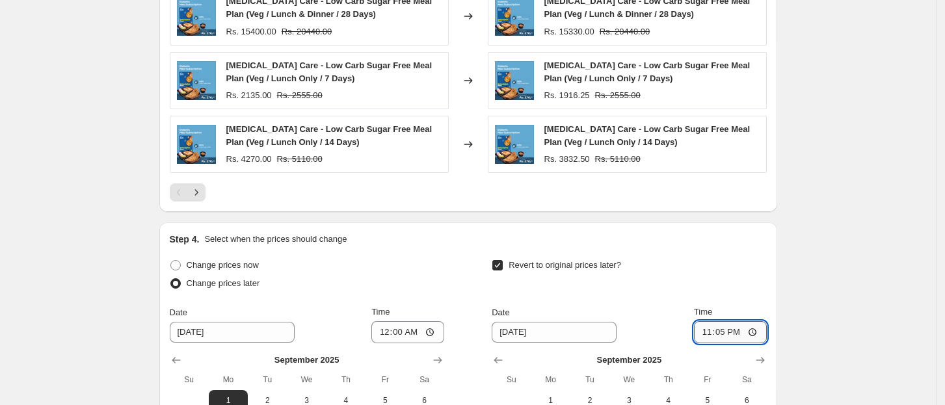
click at [718, 328] on input "23:05" at bounding box center [730, 332] width 73 height 22
type input "23:59"
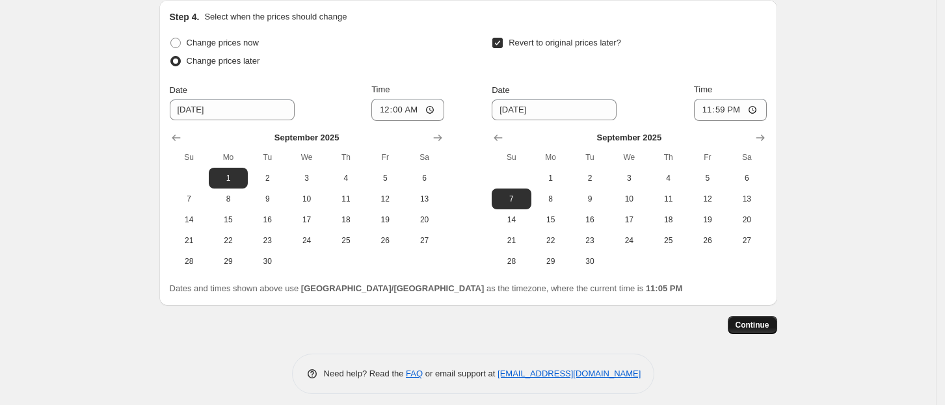
click at [744, 320] on span "Continue" at bounding box center [753, 325] width 34 height 10
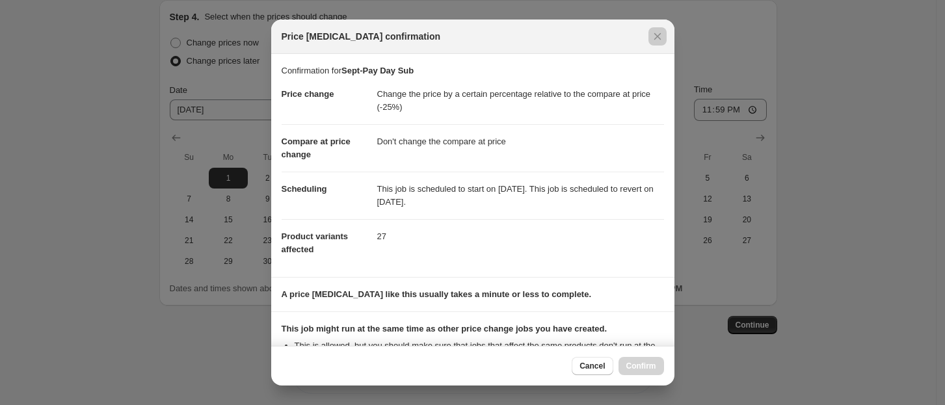
drag, startPoint x: 675, startPoint y: 219, endPoint x: 676, endPoint y: 267, distance: 48.8
click at [676, 267] on div at bounding box center [472, 202] width 945 height 405
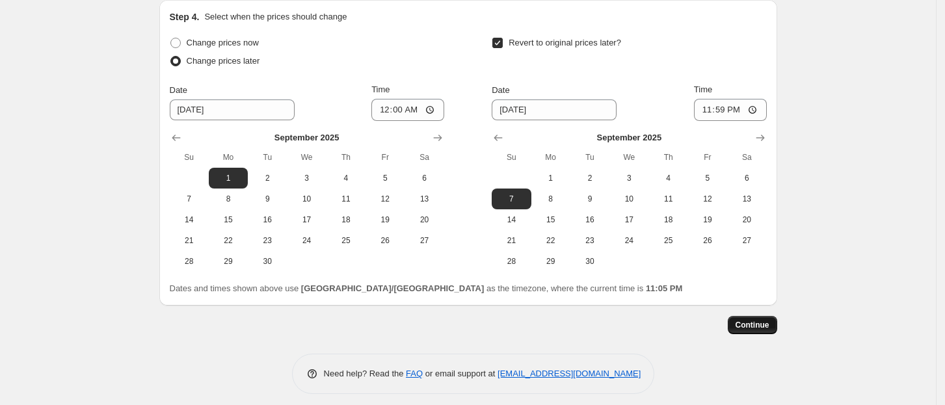
click at [760, 320] on span "Continue" at bounding box center [753, 325] width 34 height 10
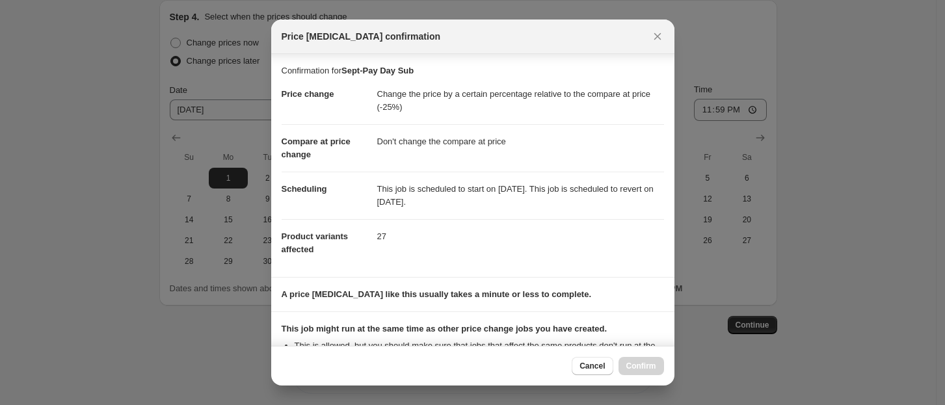
scroll to position [151, 0]
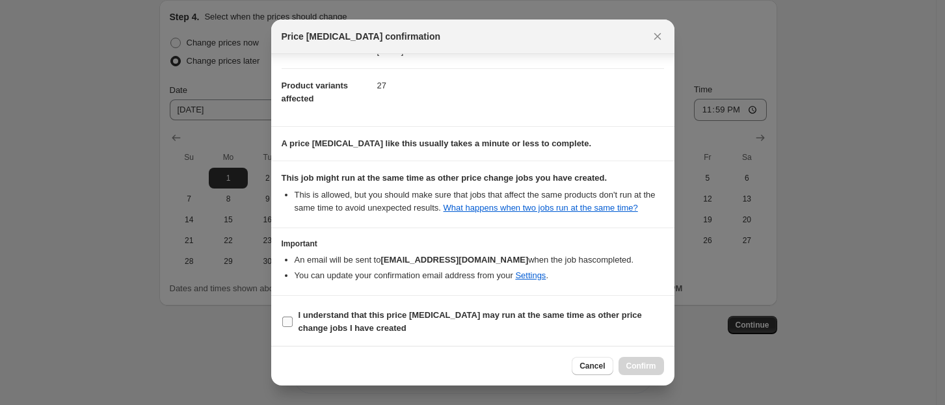
click at [349, 329] on b "I understand that this price [MEDICAL_DATA] may run at the same time as other p…" at bounding box center [470, 321] width 343 height 23
click at [293, 327] on input "I understand that this price [MEDICAL_DATA] may run at the same time as other p…" at bounding box center [287, 322] width 10 height 10
checkbox input "true"
click at [664, 371] on div "Cancel Confirm" at bounding box center [618, 366] width 92 height 18
click at [656, 371] on button "Confirm" at bounding box center [642, 366] width 46 height 18
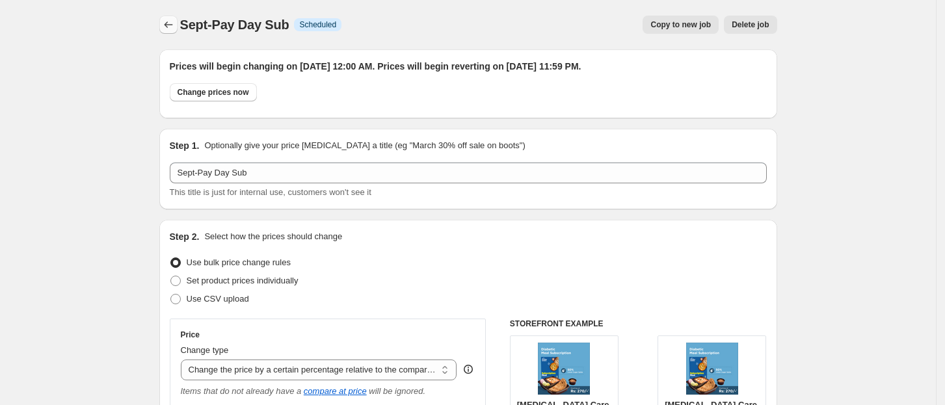
click at [174, 22] on icon "Price change jobs" at bounding box center [168, 24] width 13 height 13
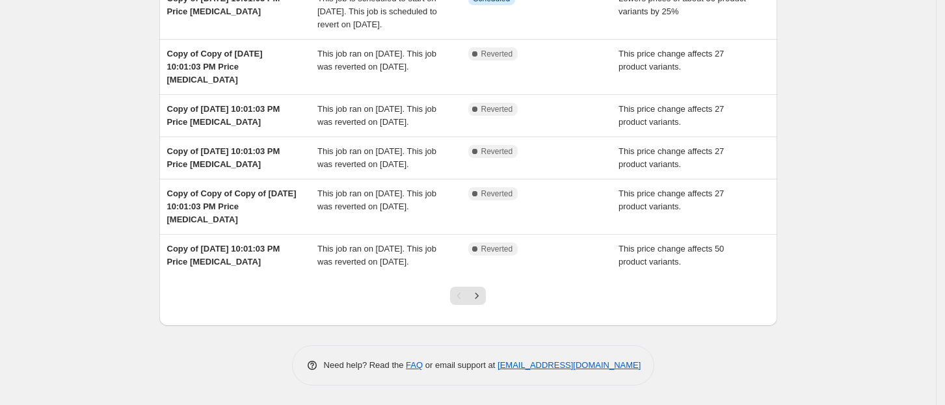
scroll to position [445, 0]
